Goal: Task Accomplishment & Management: Complete application form

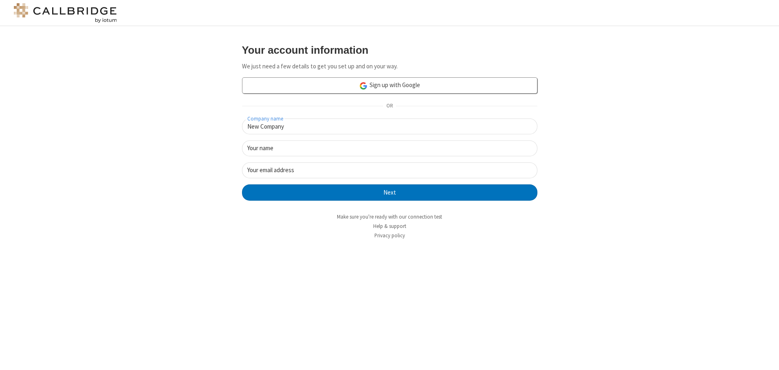
type input "New Company"
type input "New User"
type input "[EMAIL_ADDRESS]"
click button "Next" at bounding box center [389, 193] width 295 height 16
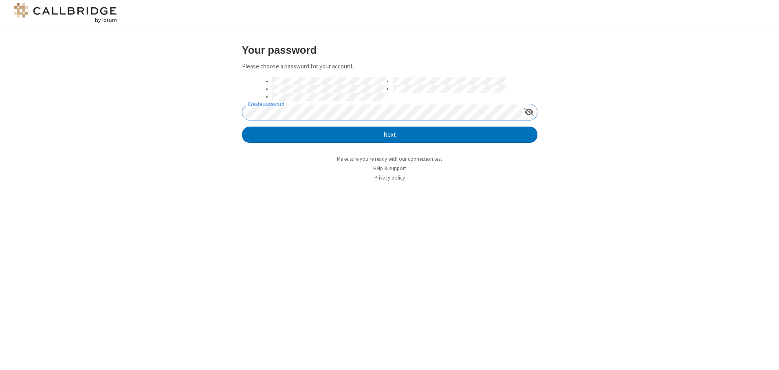
click button "Next" at bounding box center [389, 135] width 295 height 16
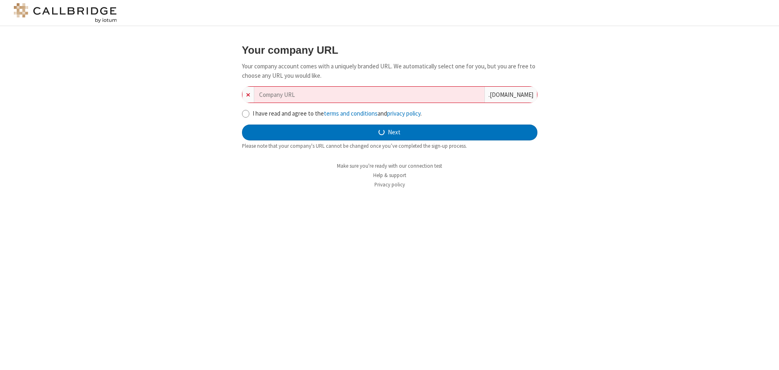
type input "new-company-installation-35133"
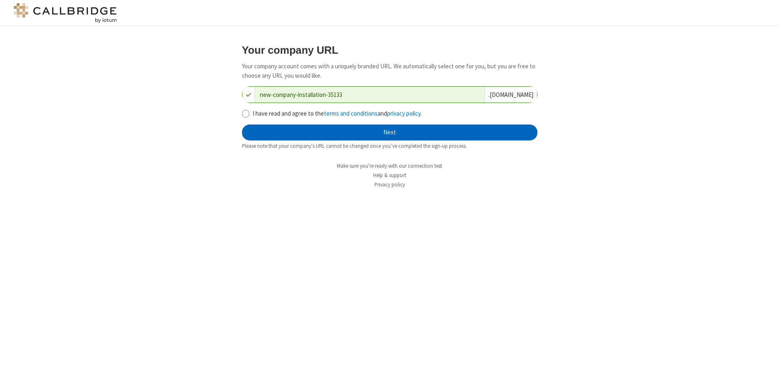
click at [390, 132] on button "Next" at bounding box center [389, 133] width 295 height 16
